Goal: Information Seeking & Learning: Learn about a topic

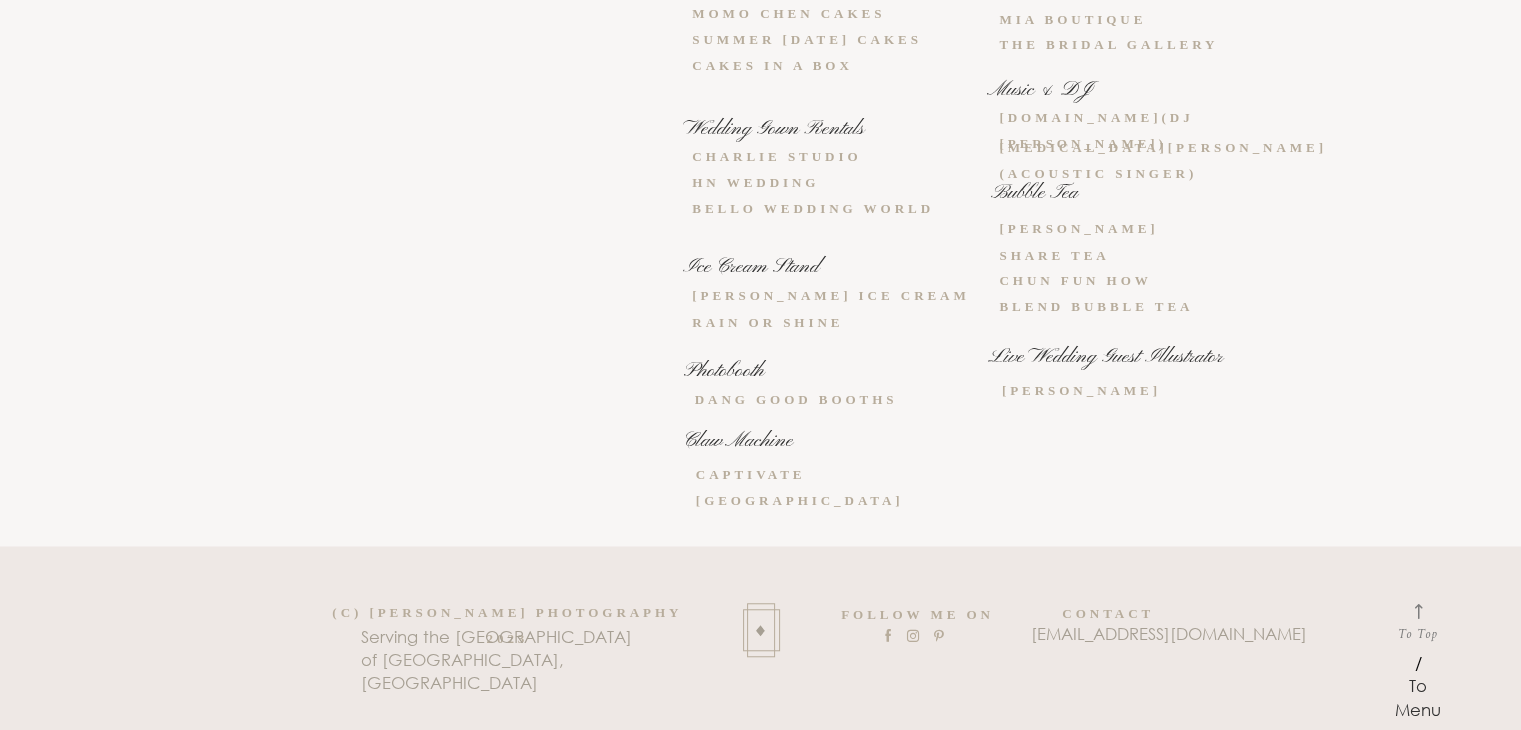
scroll to position [32023, 0]
click at [725, 164] on link "CHARLIE STUDIO" at bounding box center [776, 156] width 169 height 15
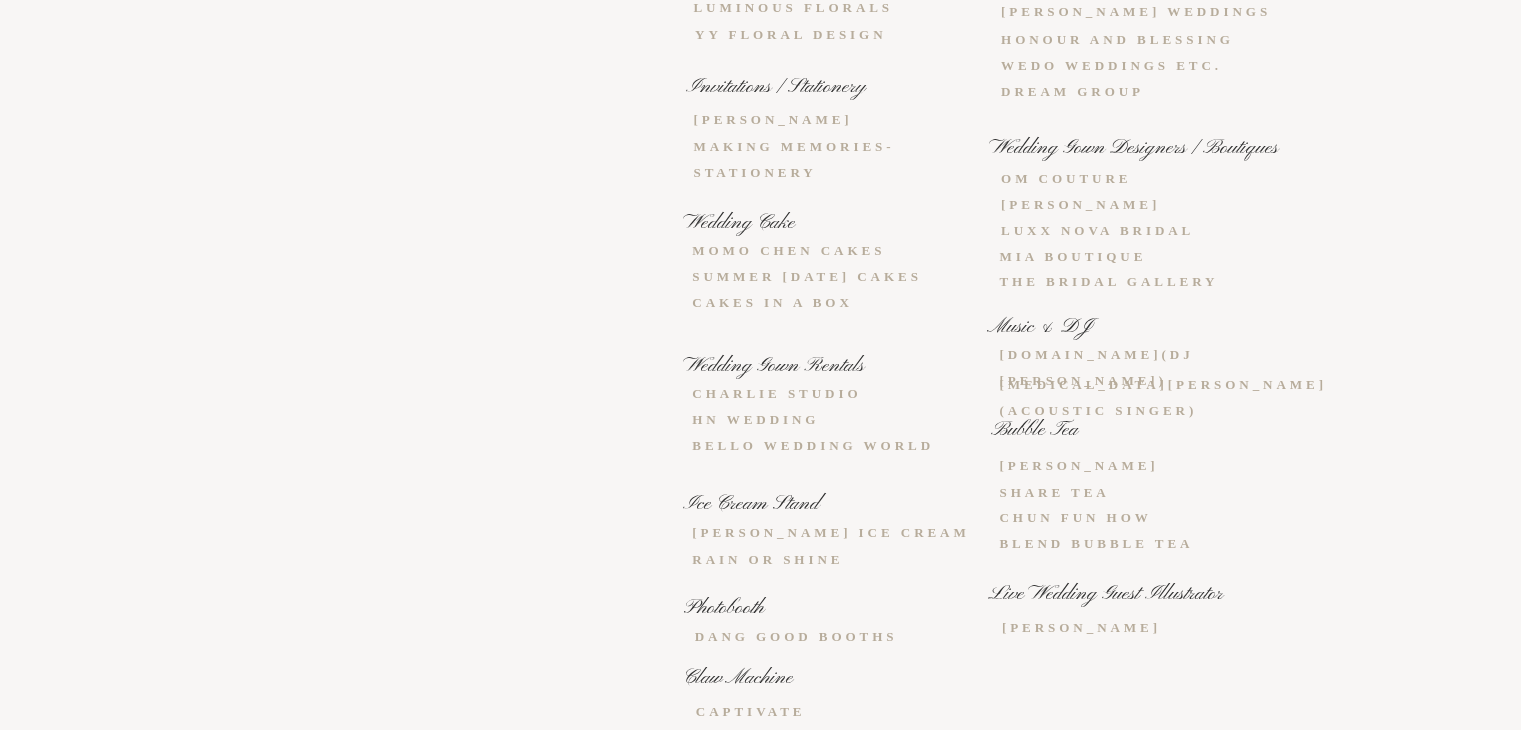
scroll to position [31655, 0]
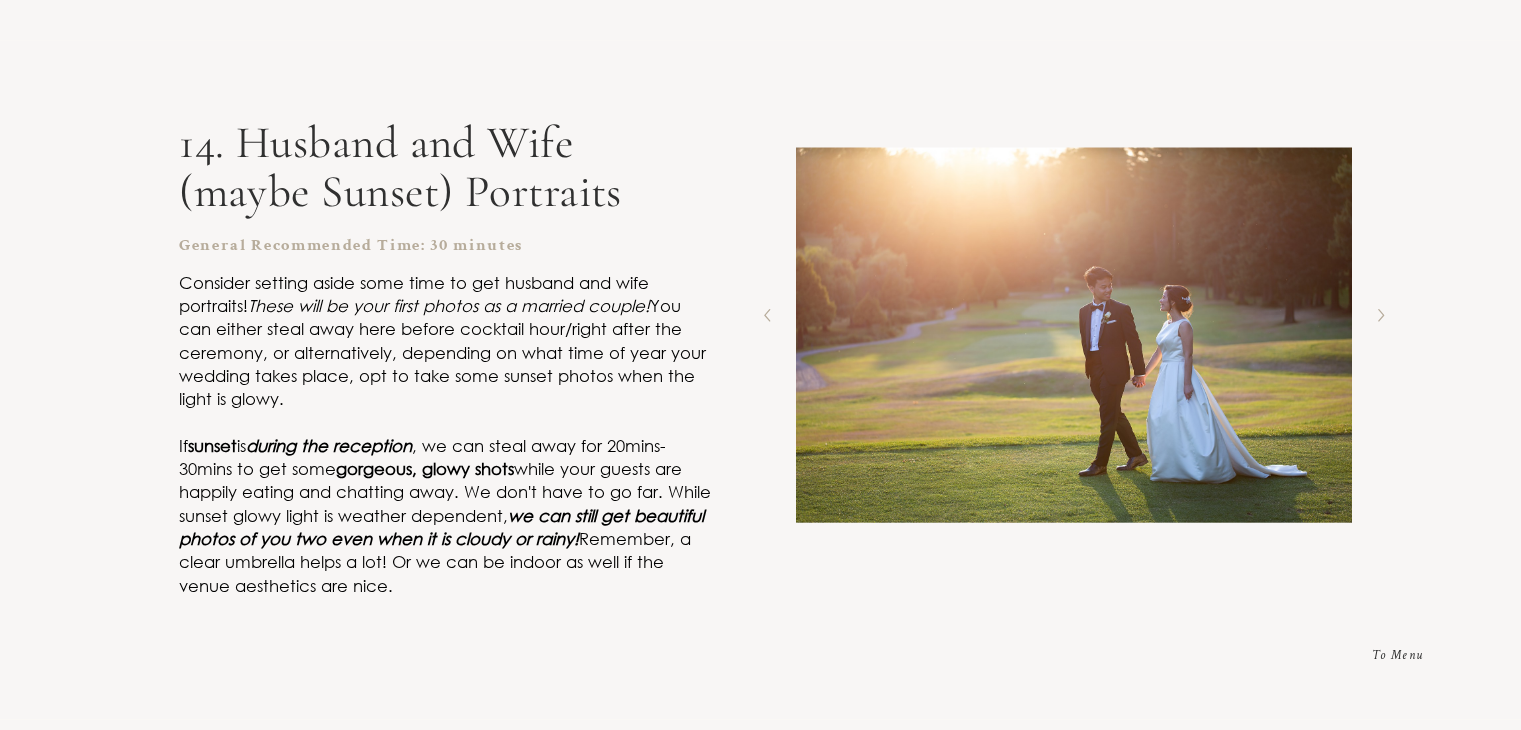
scroll to position [637, 0]
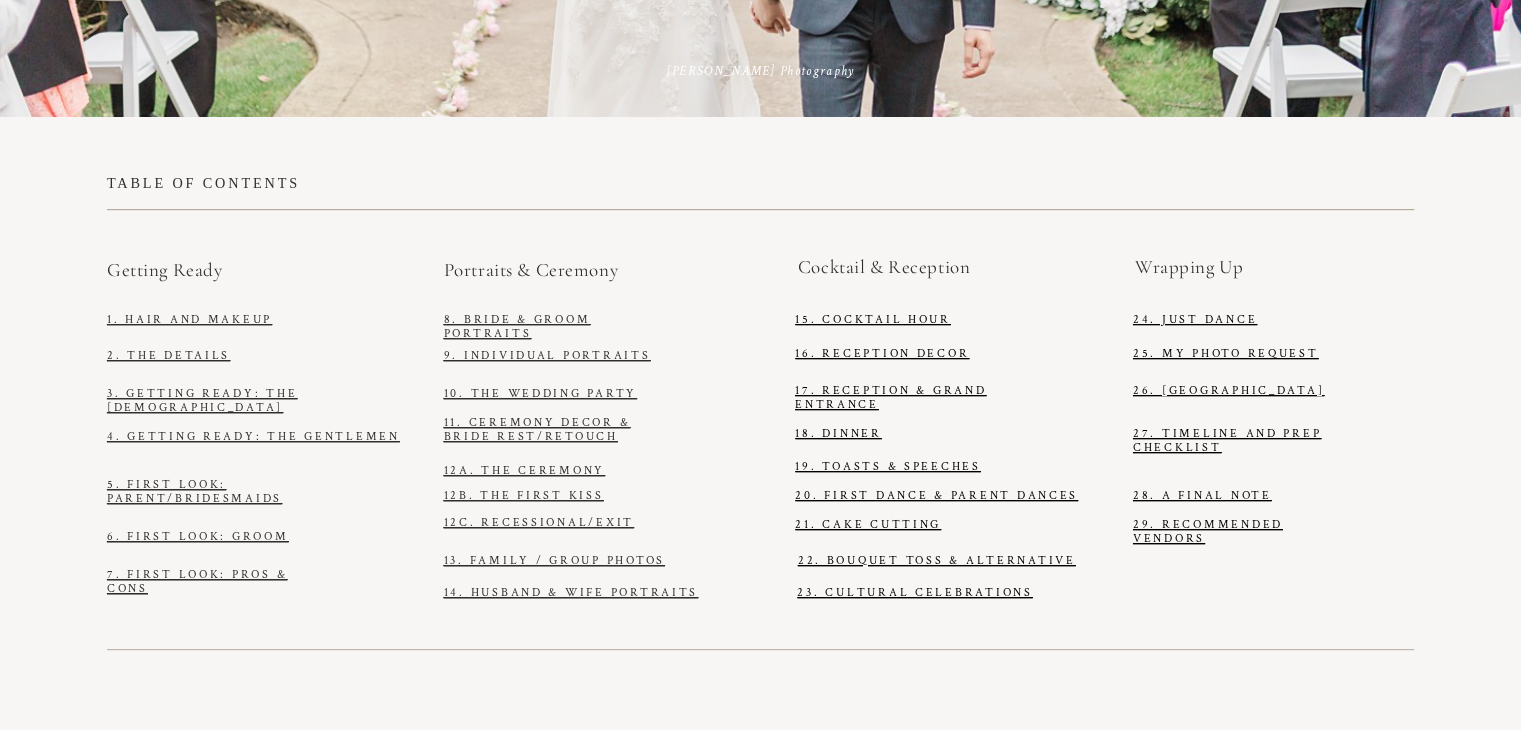
click at [176, 374] on div "table of contents Cocktail & Reception Wrapping Up Portraits & Ceremony Getting…" at bounding box center [760, 419] width 1521 height 604
click at [160, 363] on link "2. The Details" at bounding box center [168, 355] width 123 height 15
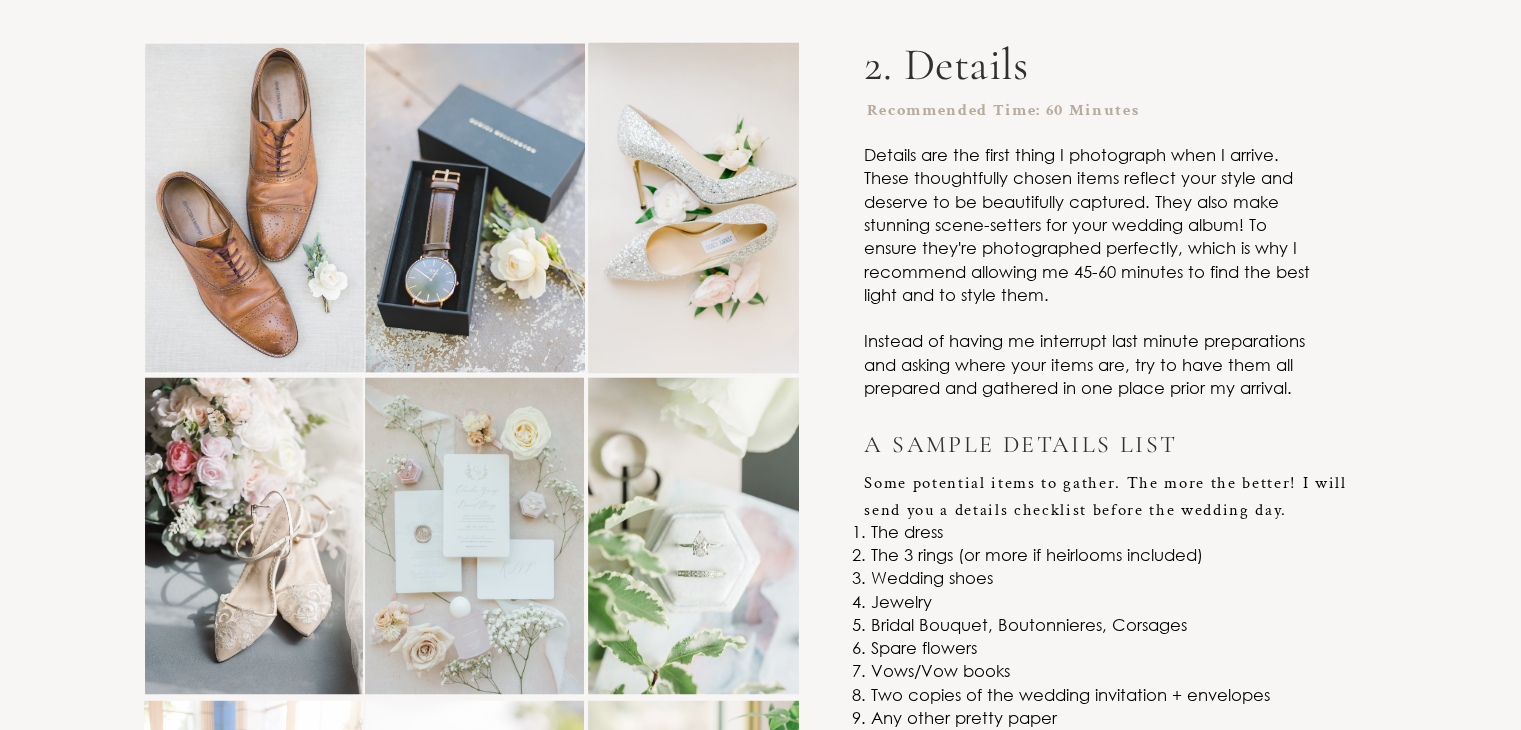
click at [1288, 499] on div "2. Details Recommended Time: 60 Minutes Details are the first thing I photograp…" at bounding box center [760, 538] width 1521 height 1139
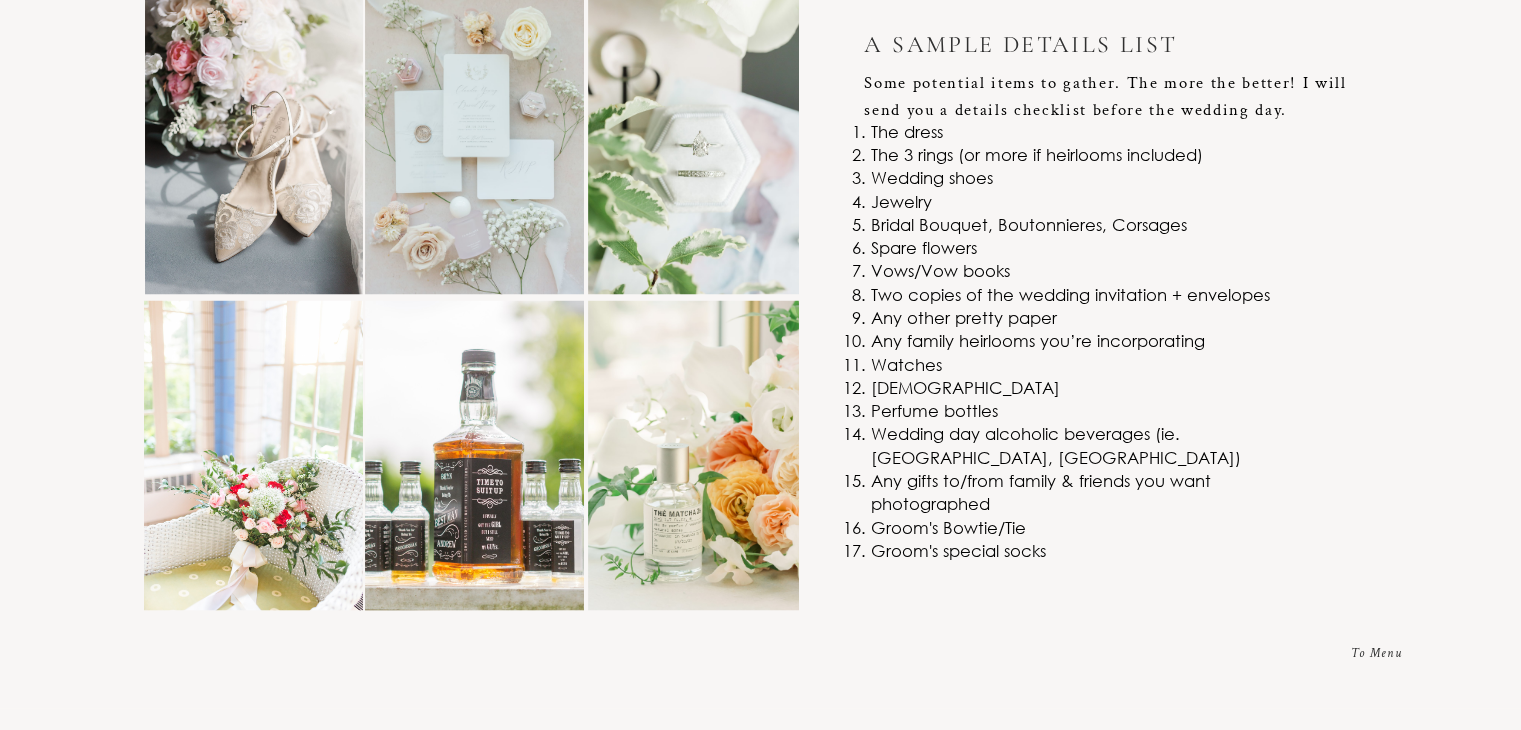
scroll to position [3724, 0]
